Goal: Task Accomplishment & Management: Use online tool/utility

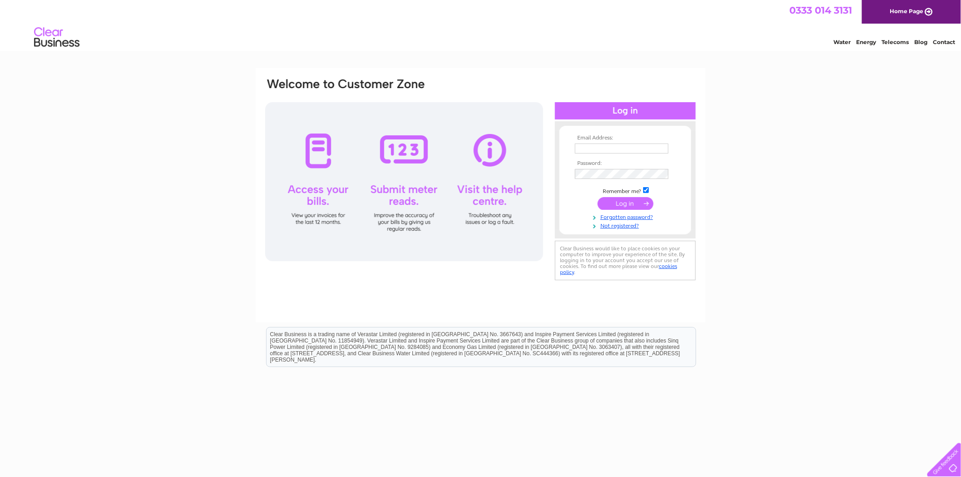
type input "accounts@securecareuk.co.uk"
click at [624, 205] on input "submit" at bounding box center [626, 203] width 56 height 13
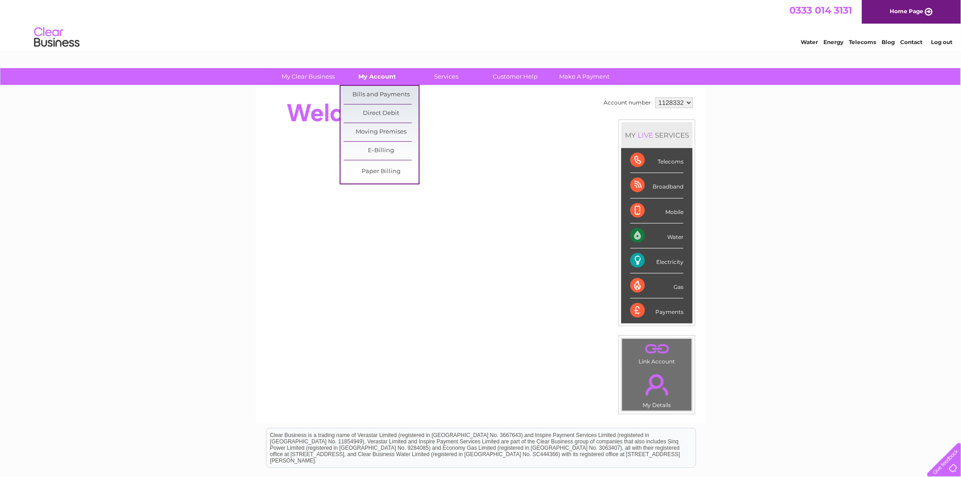
click at [376, 73] on link "My Account" at bounding box center [377, 76] width 75 height 17
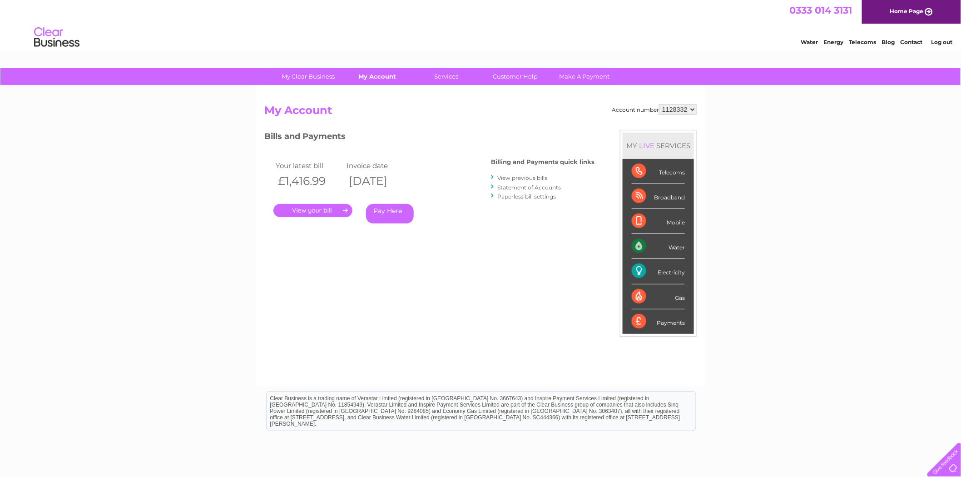
click at [380, 78] on link "My Account" at bounding box center [377, 76] width 75 height 17
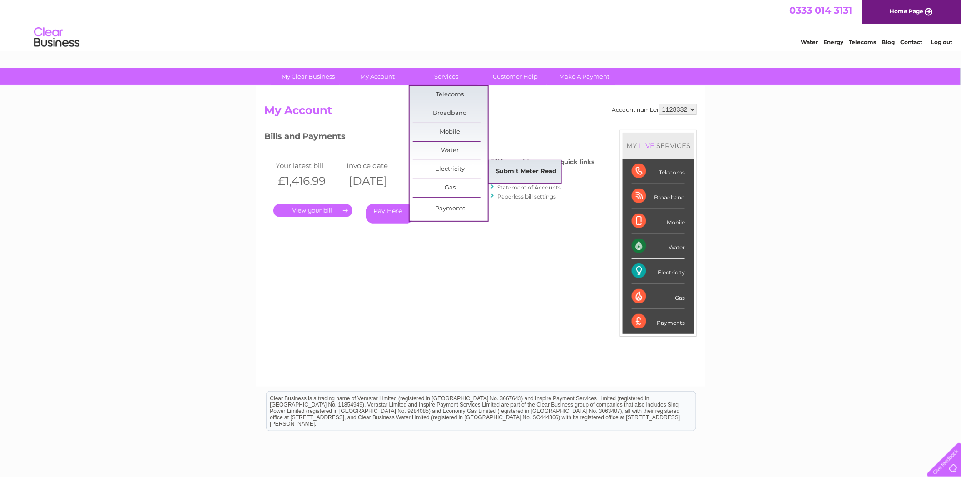
click at [537, 170] on link "Submit Meter Read" at bounding box center [526, 172] width 75 height 18
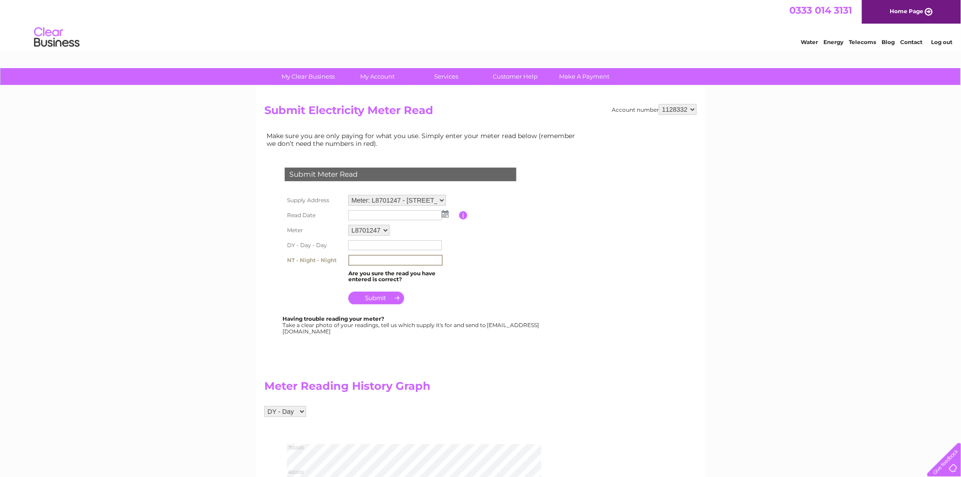
click at [378, 262] on input "text" at bounding box center [395, 260] width 94 height 11
click at [279, 287] on div "Submit Meter Read Supply Address Meter: L8701247 - 2 Castleham Road, St. Leonar…" at bounding box center [402, 246] width 276 height 175
click at [386, 261] on input "text" at bounding box center [395, 260] width 94 height 10
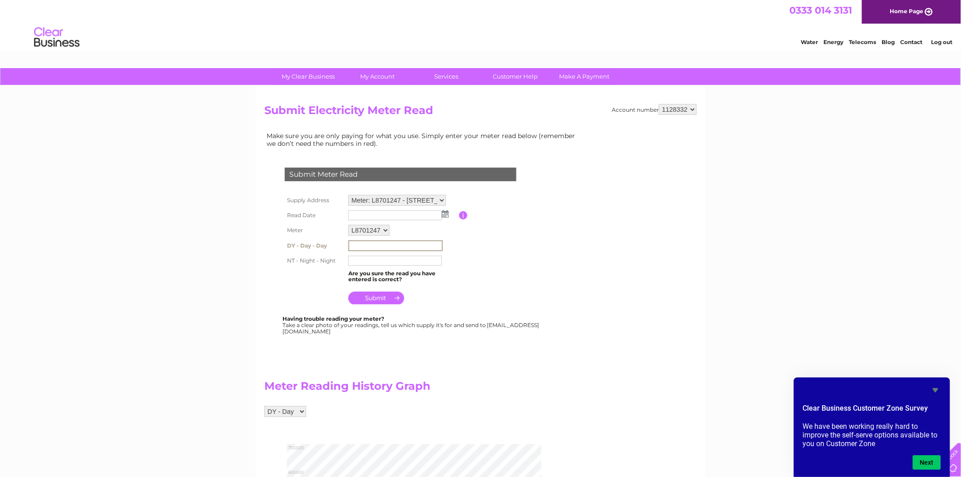
drag, startPoint x: 361, startPoint y: 247, endPoint x: 352, endPoint y: 255, distance: 12.5
click at [361, 247] on input "text" at bounding box center [395, 245] width 94 height 11
type input "0"
click at [394, 247] on input "text" at bounding box center [395, 245] width 94 height 11
click at [378, 244] on input "text" at bounding box center [395, 245] width 94 height 11
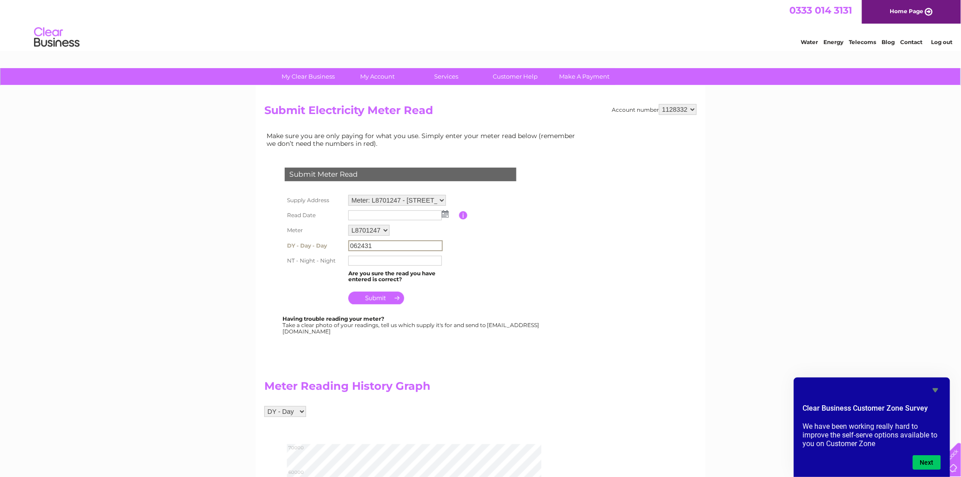
type input "062431"
click at [362, 256] on input "text" at bounding box center [395, 260] width 94 height 11
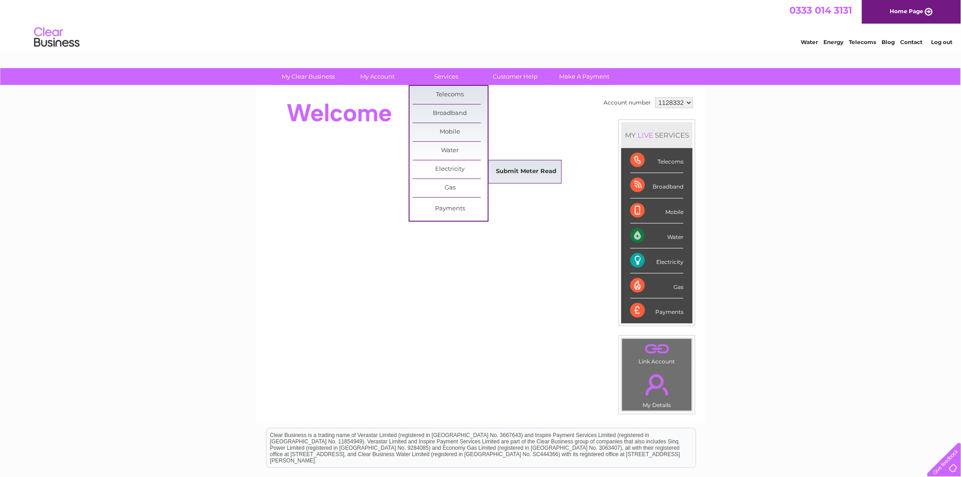
click at [521, 170] on link "Submit Meter Read" at bounding box center [526, 172] width 75 height 18
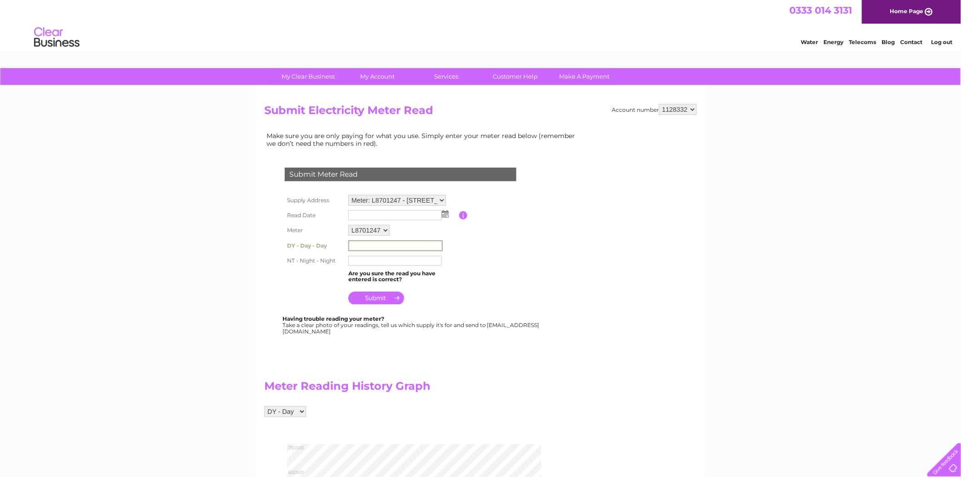
click at [367, 248] on input "text" at bounding box center [395, 245] width 94 height 11
click at [372, 243] on input "text" at bounding box center [395, 245] width 94 height 11
type input "062431"
click at [375, 260] on input "text" at bounding box center [395, 261] width 94 height 10
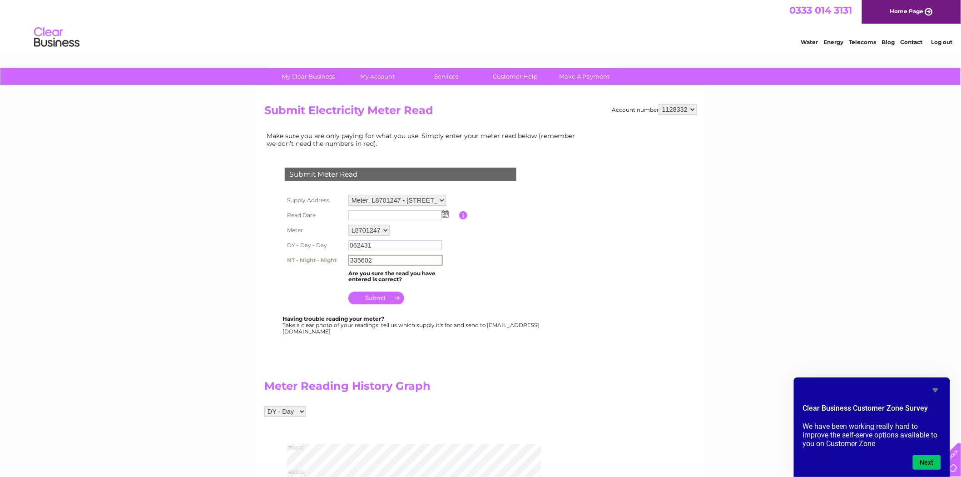
drag, startPoint x: 362, startPoint y: 259, endPoint x: 382, endPoint y: 259, distance: 20.0
click at [382, 259] on input "335602" at bounding box center [395, 260] width 94 height 11
type input "335602"
click at [512, 352] on div at bounding box center [402, 353] width 276 height 18
click at [387, 297] on input "submit" at bounding box center [376, 297] width 56 height 13
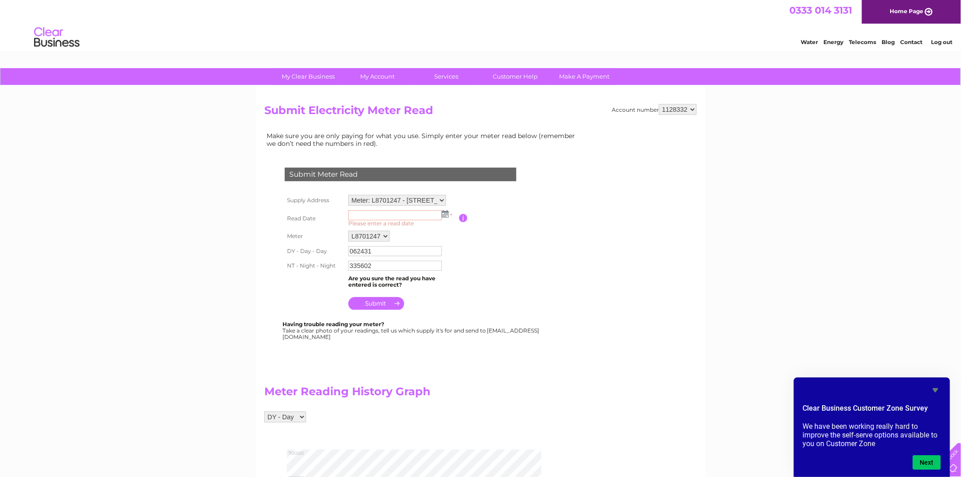
click at [368, 211] on input "text" at bounding box center [395, 215] width 94 height 10
click at [372, 217] on input "text" at bounding box center [395, 215] width 94 height 11
click at [444, 215] on img at bounding box center [445, 213] width 7 height 7
drag, startPoint x: 370, startPoint y: 250, endPoint x: 384, endPoint y: 248, distance: 14.2
click at [370, 250] on link "1" at bounding box center [371, 253] width 14 height 9
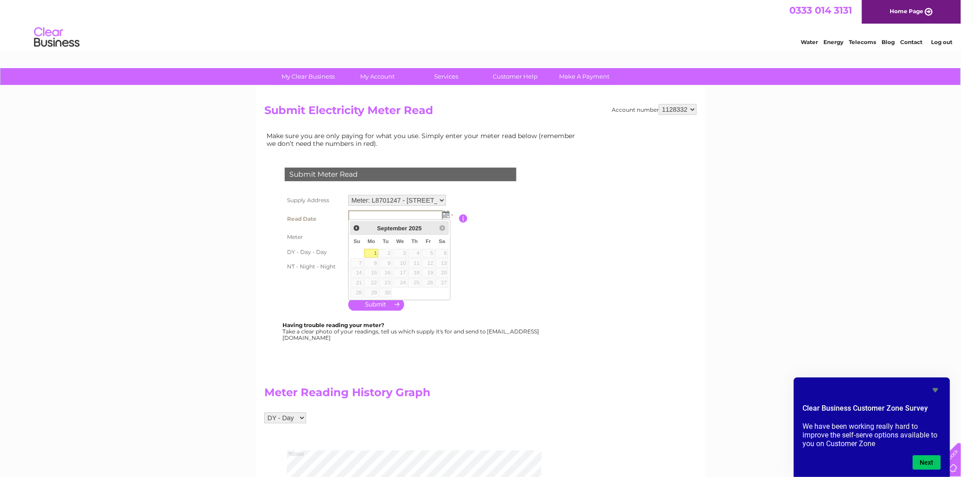
type input "[DATE]"
click at [511, 276] on table "Supply Address Meter: L8701247 - [STREET_ADDRESS] Read Date [DATE] * Please ent…" at bounding box center [411, 252] width 258 height 119
click at [373, 302] on input "submit" at bounding box center [376, 303] width 56 height 13
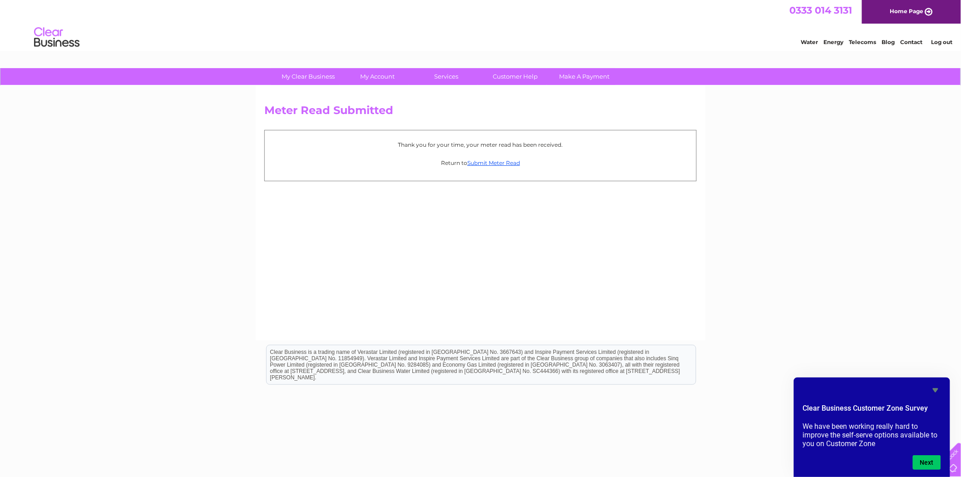
click at [112, 283] on div "My Clear Business Login Details My Details My Preferences Link Account My Accou…" at bounding box center [480, 281] width 961 height 427
click at [238, 302] on div "My Clear Business Login Details My Details My Preferences Link Account My Accou…" at bounding box center [480, 281] width 961 height 427
